Goal: Check status: Check status

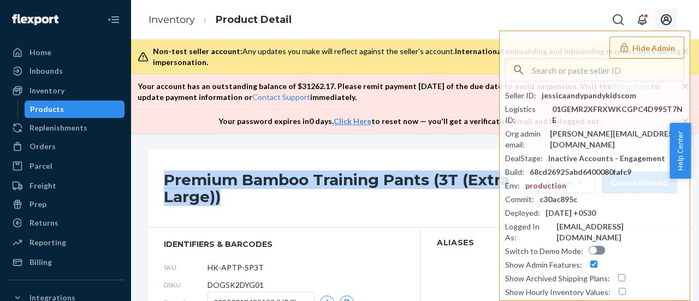
click at [662, 19] on icon "Open account menu" at bounding box center [666, 19] width 13 height 13
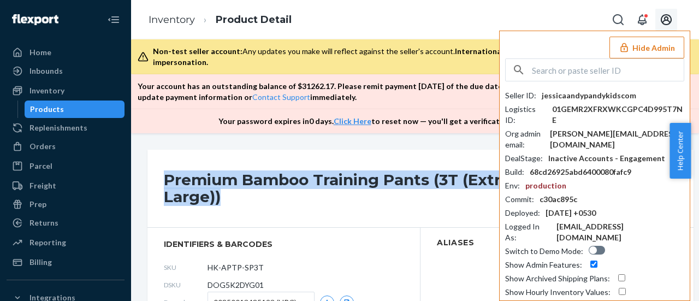
click at [625, 40] on button "Hide Admin" at bounding box center [646, 48] width 75 height 22
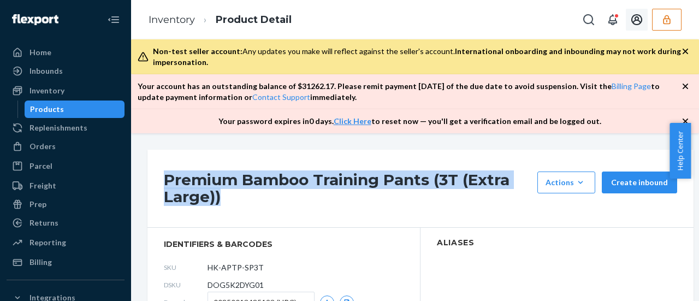
click at [657, 19] on button "button" at bounding box center [666, 20] width 29 height 22
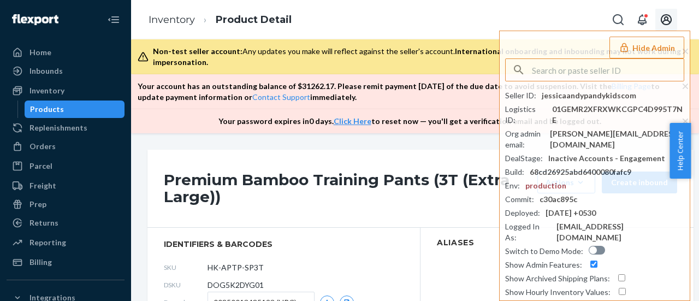
click at [667, 23] on icon "Open account menu" at bounding box center [666, 19] width 13 height 13
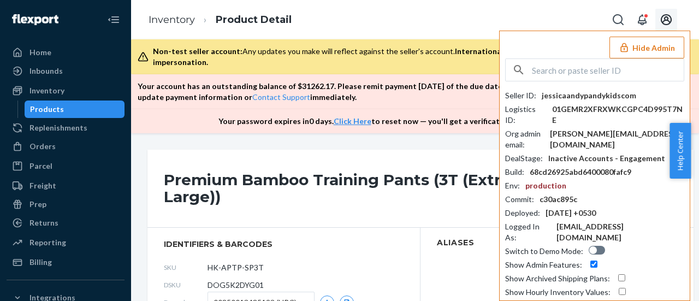
click at [561, 56] on div "Hide Admin Seller ID : jessicaandypandykidscom Logistics ID : 01GEMR2XFRXWKCGPC…" at bounding box center [594, 184] width 191 height 307
click at [551, 75] on input "text" at bounding box center [608, 70] width 152 height 22
click at [549, 73] on input "text" at bounding box center [608, 70] width 152 height 22
paste input "trycomfrtgmailcom"
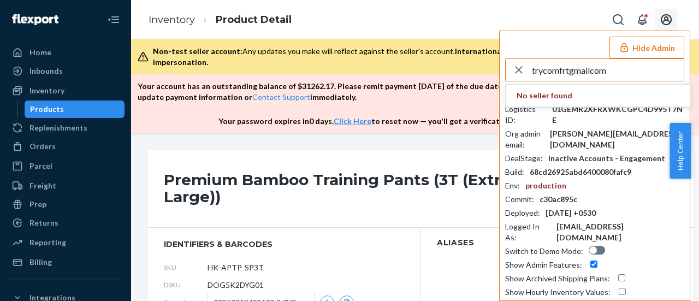
type input "trycomfrtgmailcom"
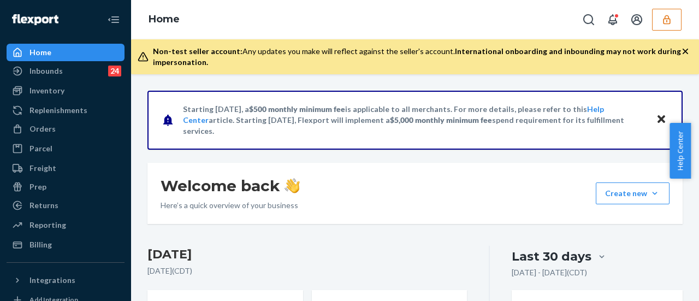
drag, startPoint x: 51, startPoint y: 92, endPoint x: 50, endPoint y: 100, distance: 8.9
click at [52, 91] on div "Inventory" at bounding box center [46, 90] width 35 height 11
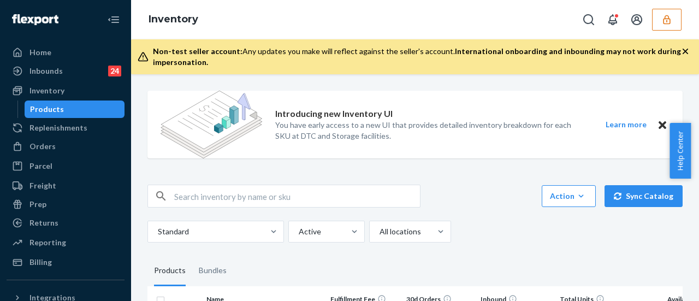
click at [203, 191] on input "text" at bounding box center [297, 196] width 246 height 22
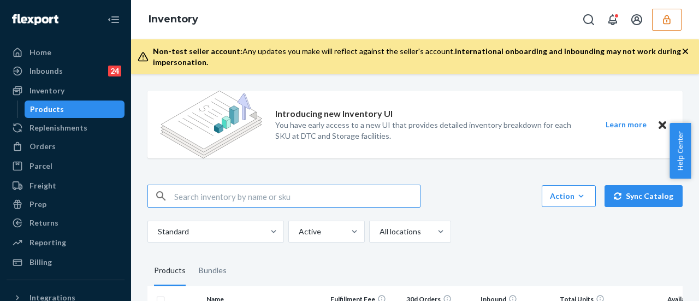
paste input "DGYAXASHJKN"
type input "DGYAXASHJKN"
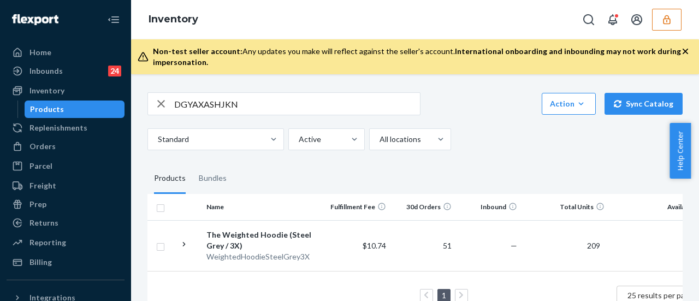
scroll to position [109, 0]
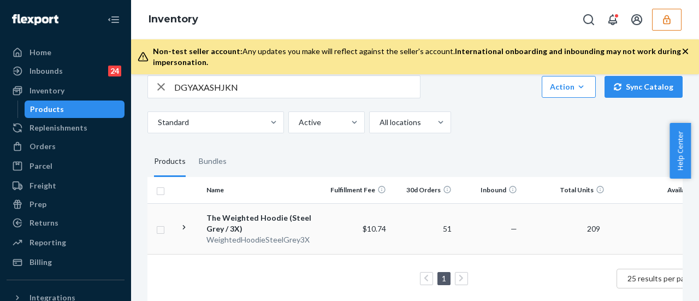
click at [228, 216] on div "The Weighted Hoodie (Steel Grey / 3X)" at bounding box center [263, 223] width 114 height 22
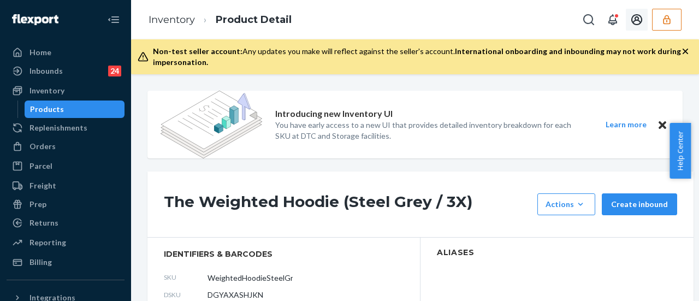
click at [637, 21] on icon "Open account menu" at bounding box center [636, 19] width 13 height 13
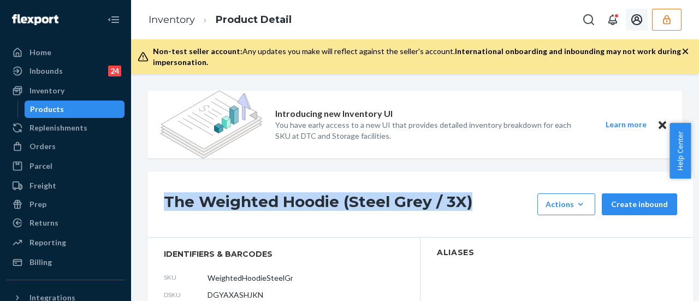
drag, startPoint x: 164, startPoint y: 197, endPoint x: 472, endPoint y: 193, distance: 308.0
click at [472, 193] on h1 "The Weighted Hoodie (Steel Grey / 3X)" at bounding box center [348, 204] width 368 height 22
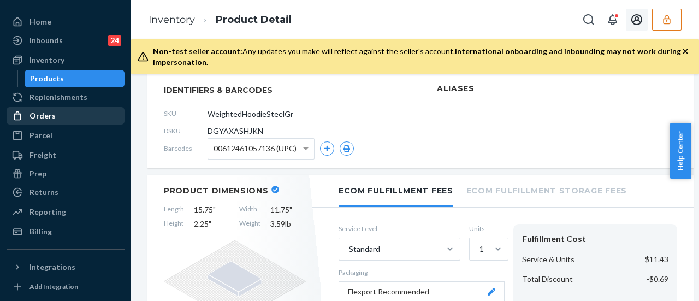
scroll to position [55, 0]
